Goal: Task Accomplishment & Management: Complete application form

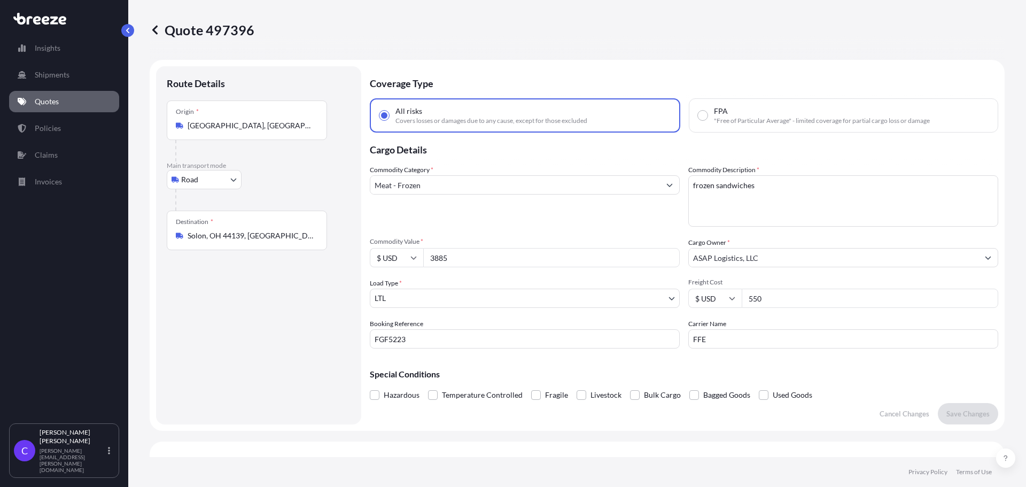
select select "Road"
select select "1"
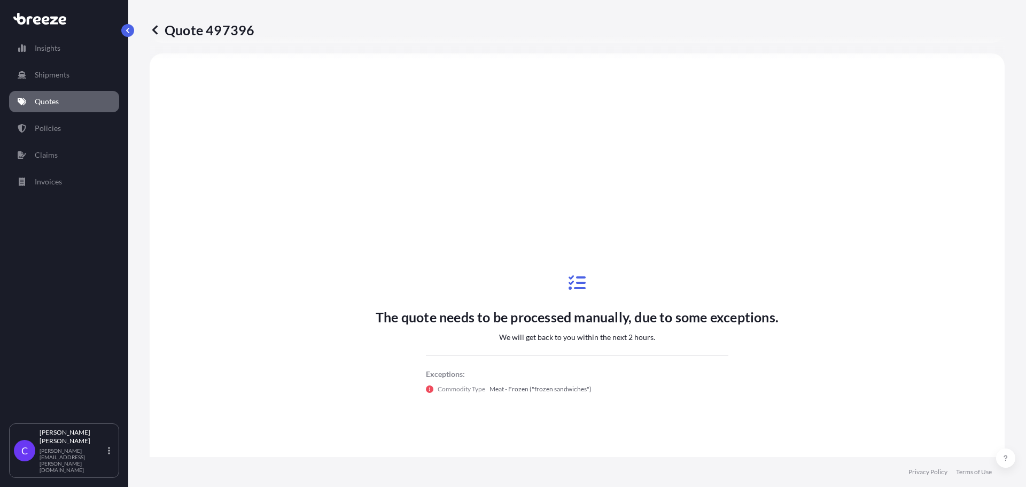
click at [155, 30] on icon at bounding box center [155, 30] width 11 height 11
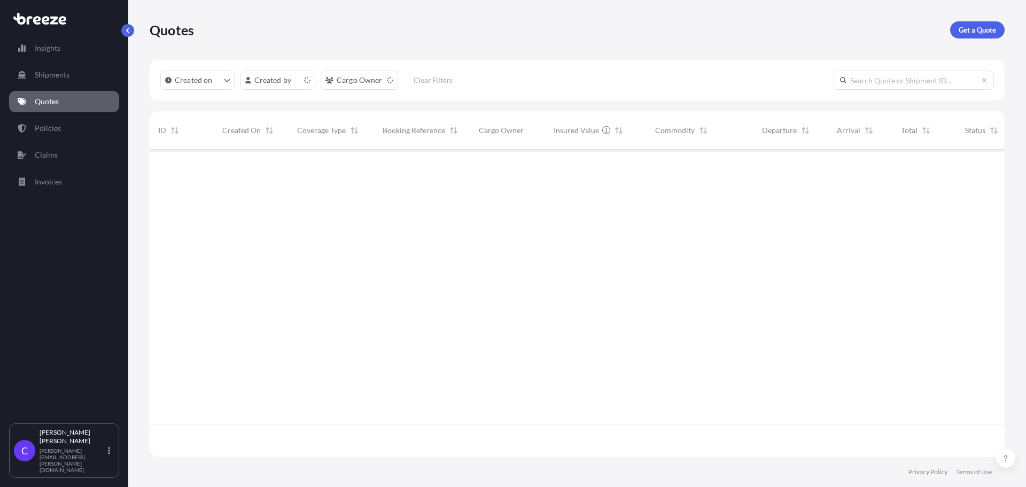
scroll to position [305, 847]
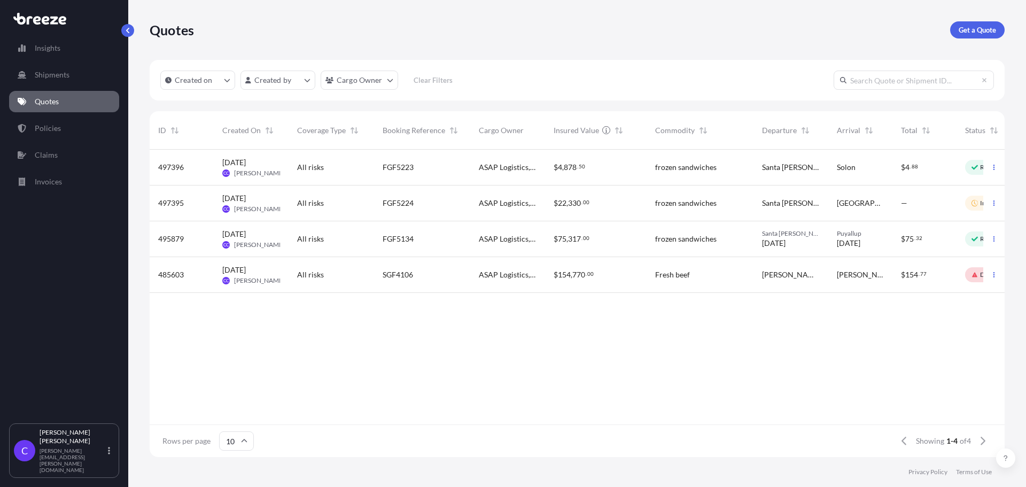
click at [935, 206] on div "—" at bounding box center [924, 203] width 47 height 11
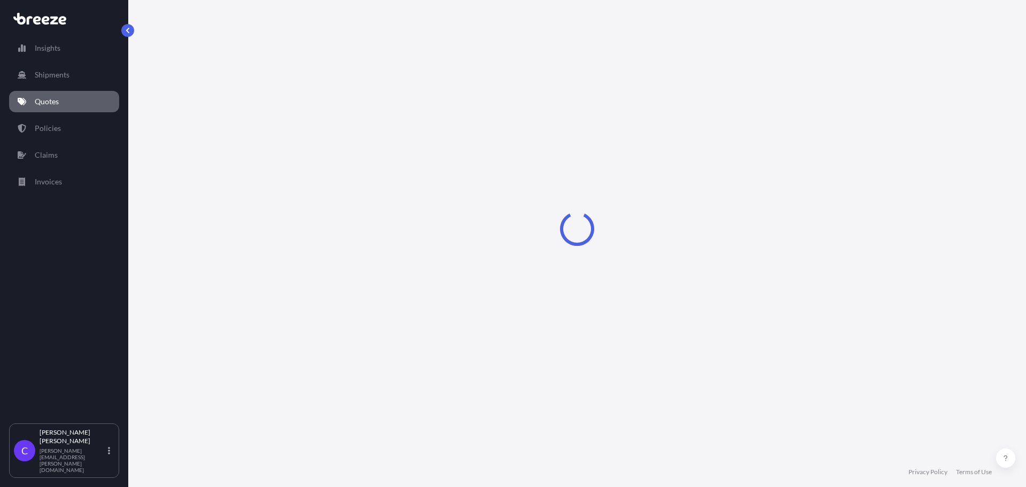
select select "Road"
select select "1"
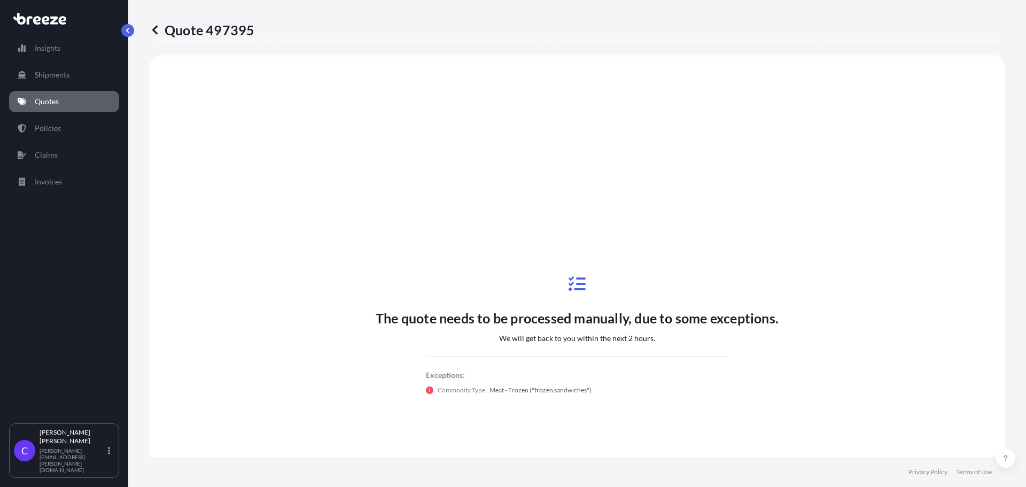
scroll to position [271, 0]
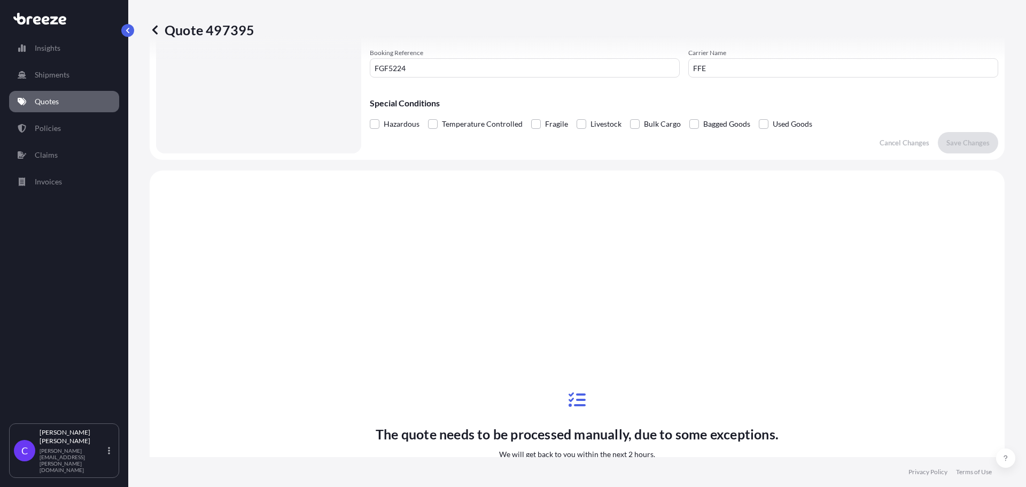
click at [155, 30] on icon at bounding box center [155, 30] width 11 height 11
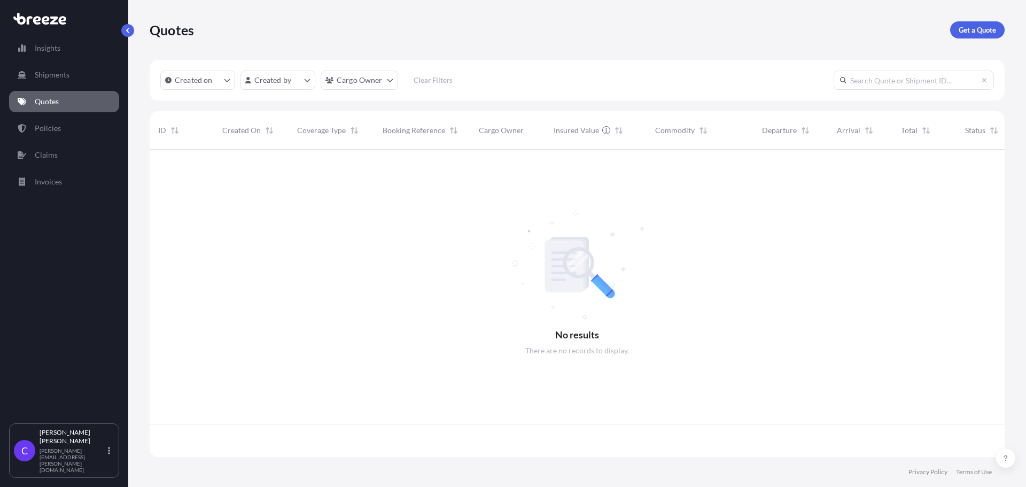
scroll to position [305, 847]
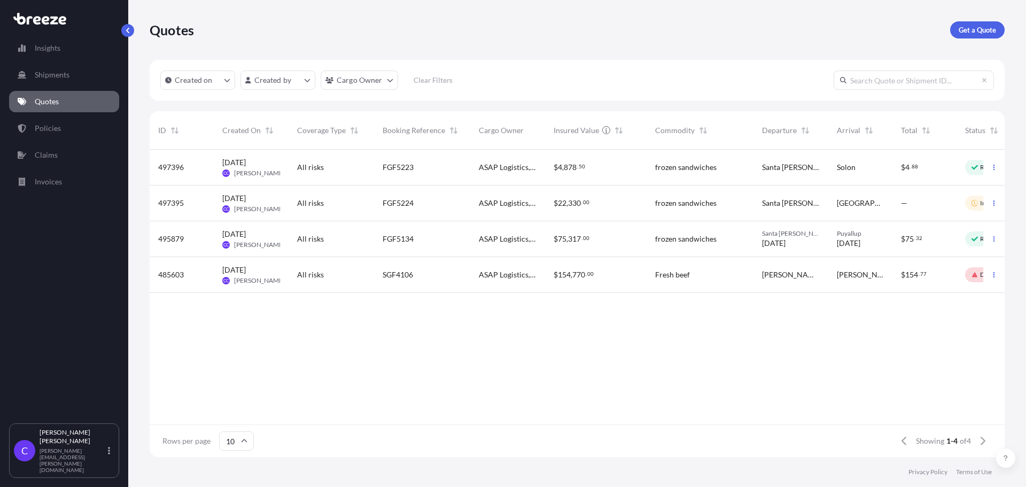
click at [974, 203] on icon at bounding box center [974, 203] width 6 height 6
select select "Road"
select select "1"
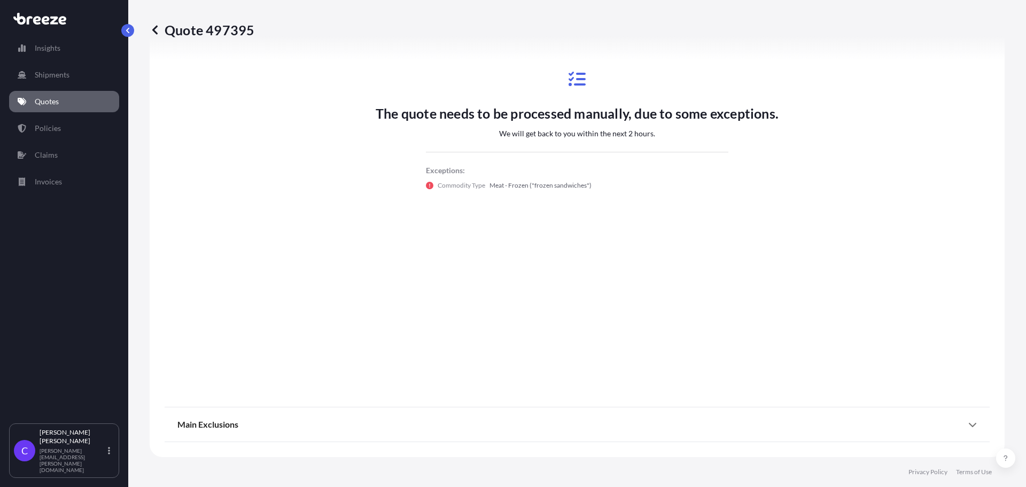
scroll to position [164, 0]
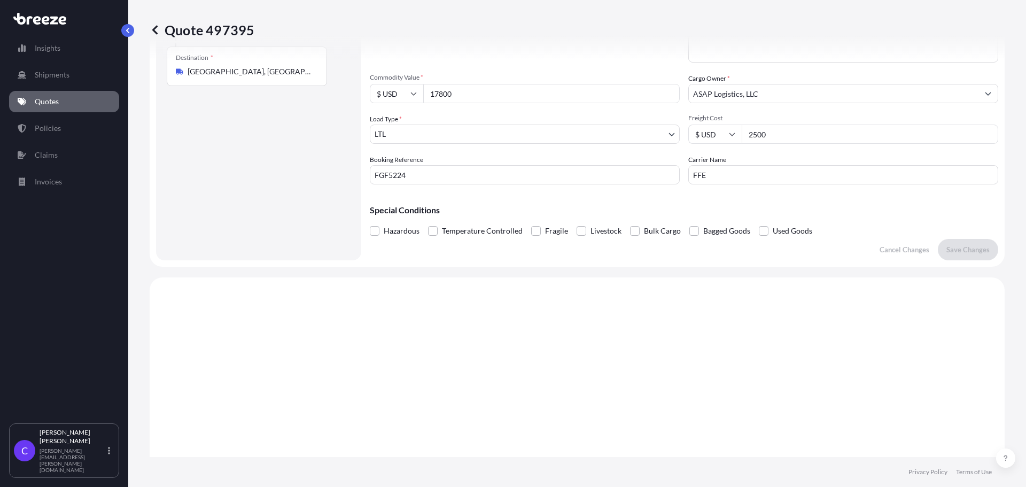
click at [152, 31] on icon at bounding box center [155, 30] width 11 height 11
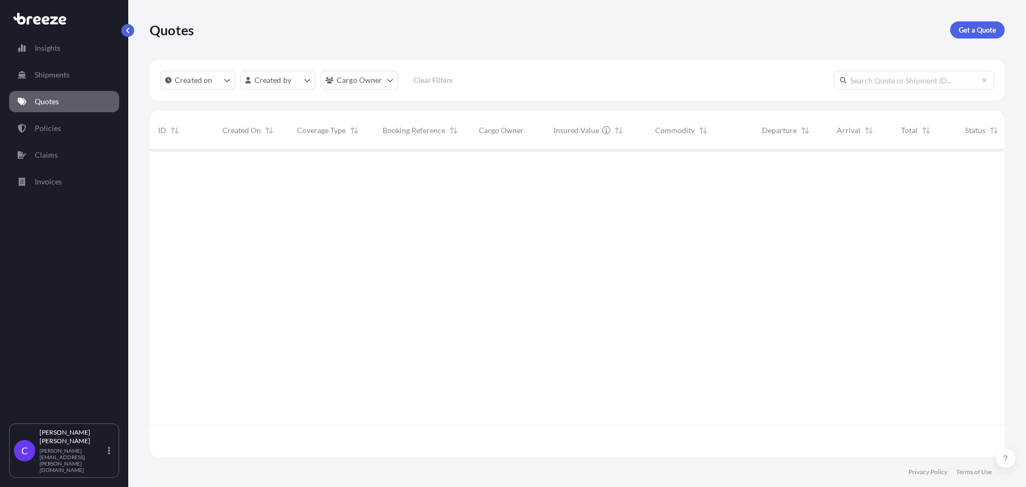
scroll to position [305, 847]
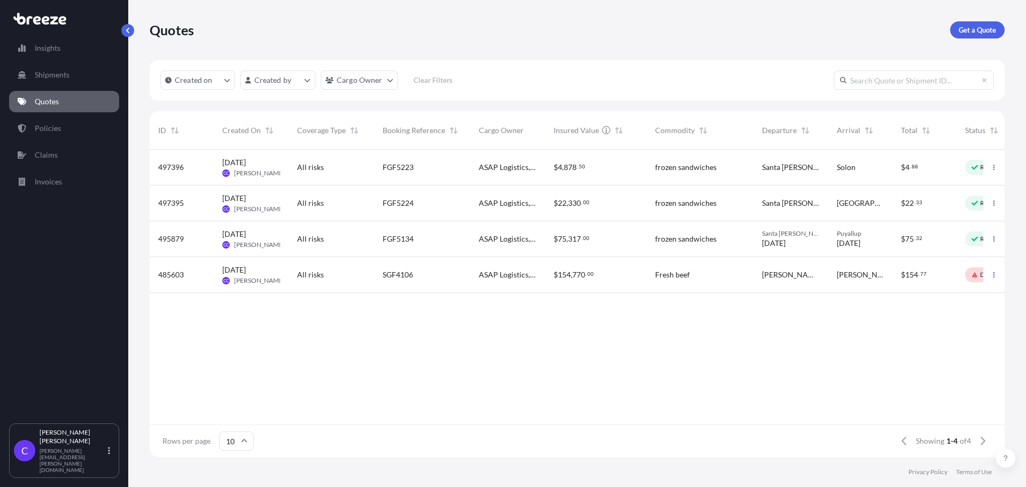
click at [953, 204] on div "$ 22 . 33" at bounding box center [924, 203] width 64 height 36
select select "Road"
select select "1"
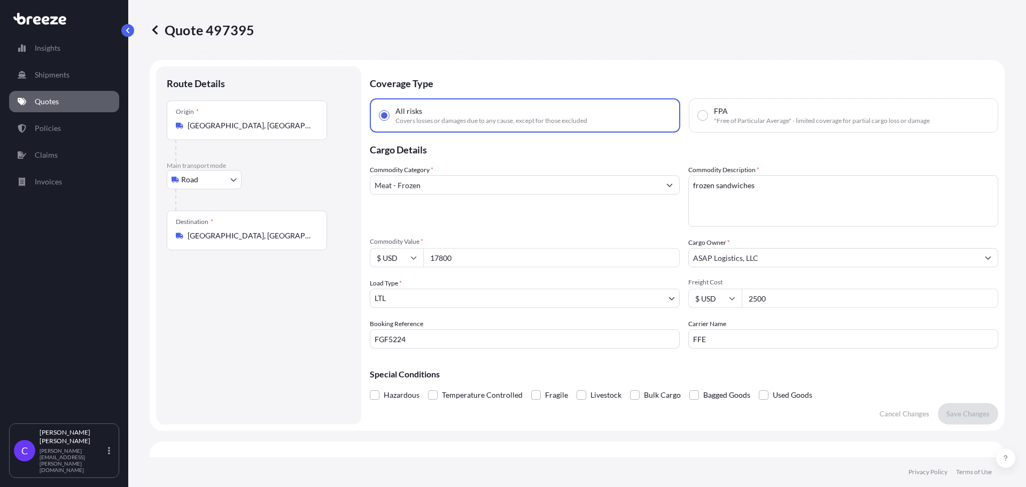
click at [154, 32] on icon at bounding box center [154, 29] width 5 height 9
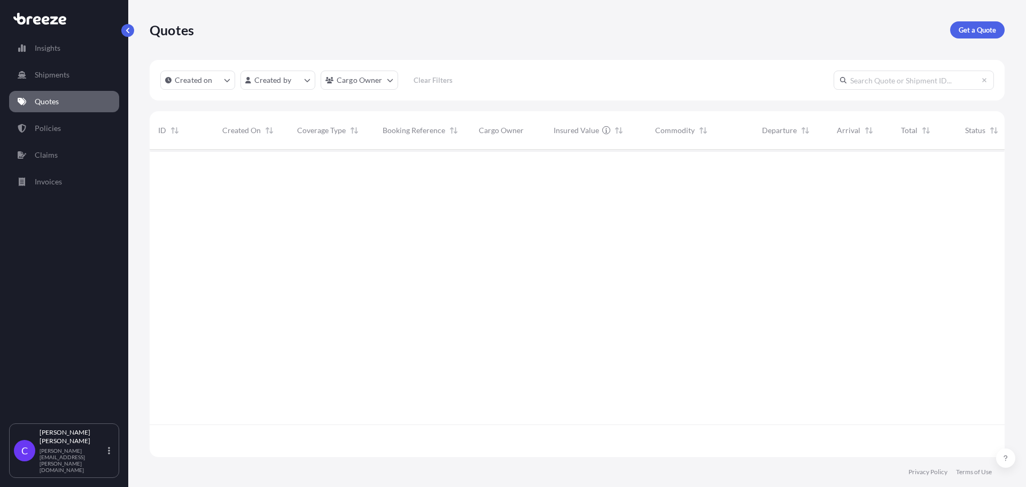
scroll to position [305, 847]
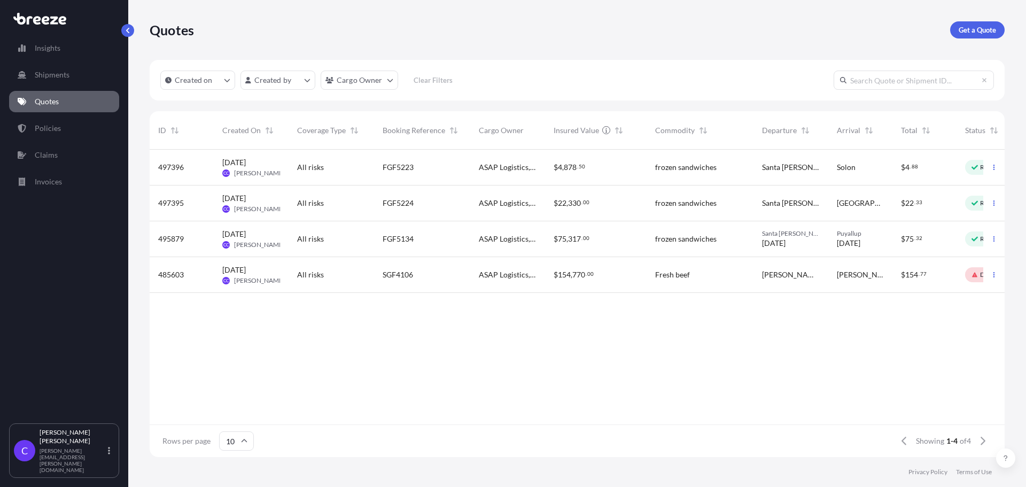
click at [638, 206] on div "$ 22 , 330 . 00" at bounding box center [595, 203] width 101 height 36
select select "Road"
select select "1"
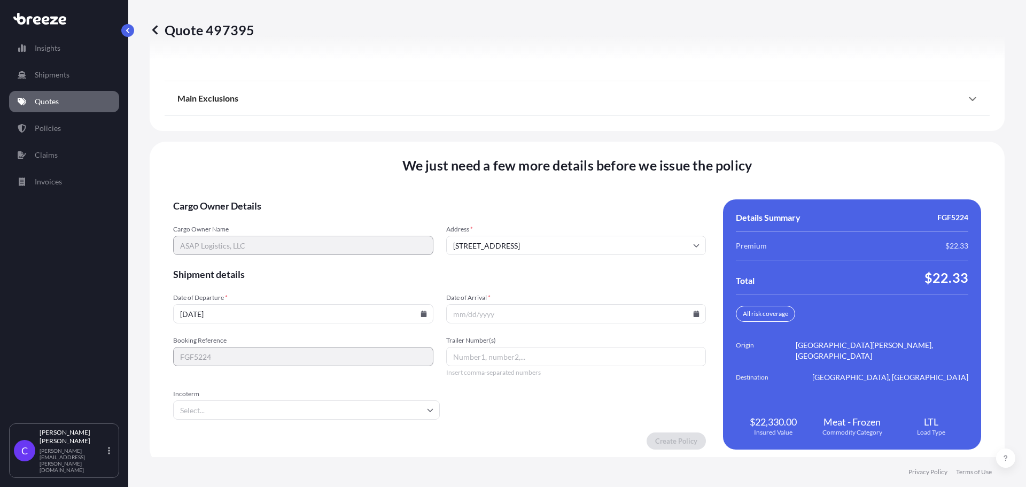
scroll to position [1559, 0]
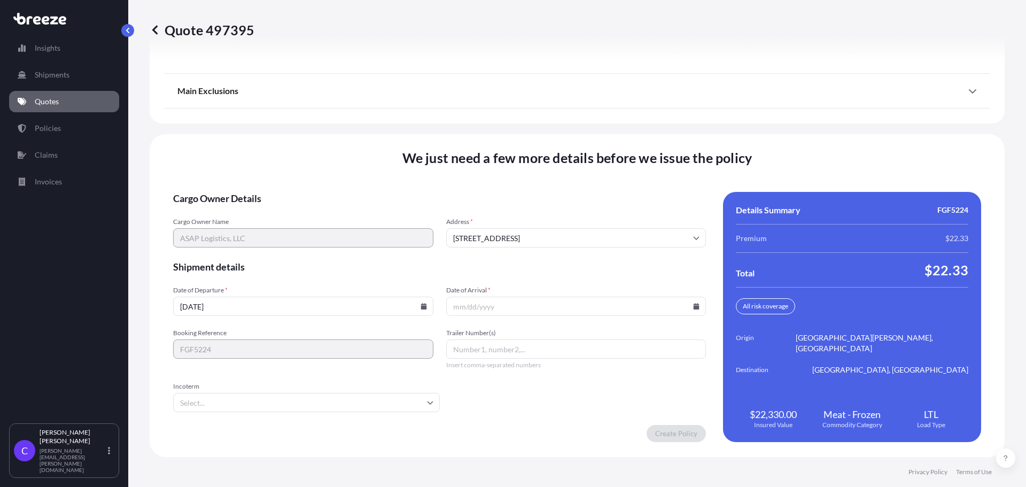
click at [549, 308] on input "Date of Arrival *" at bounding box center [576, 305] width 260 height 19
click at [693, 306] on icon at bounding box center [696, 306] width 6 height 6
click at [613, 253] on button "30" at bounding box center [604, 246] width 17 height 17
type input "[DATE]"
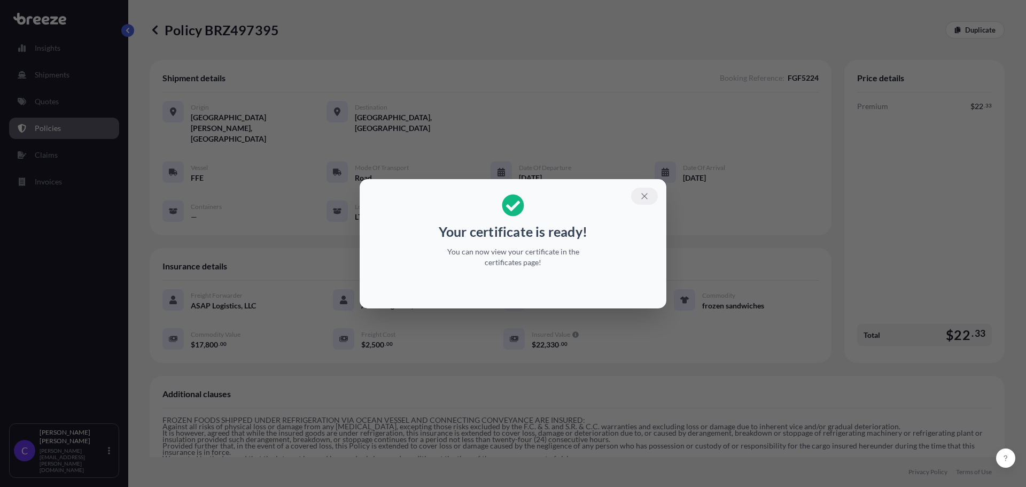
click at [642, 195] on icon "button" at bounding box center [644, 196] width 10 height 10
